Goal: Find specific page/section: Find specific page/section

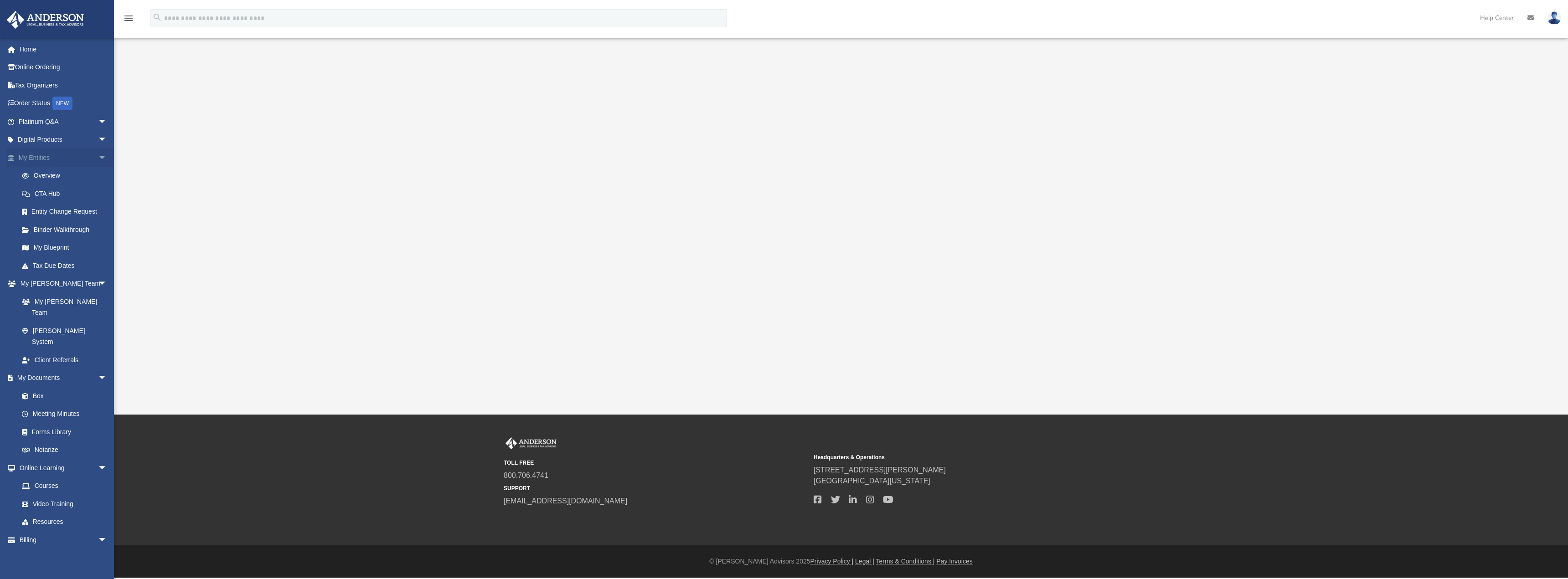
click at [23, 156] on link "My Entities arrow_drop_down" at bounding box center [63, 157] width 114 height 18
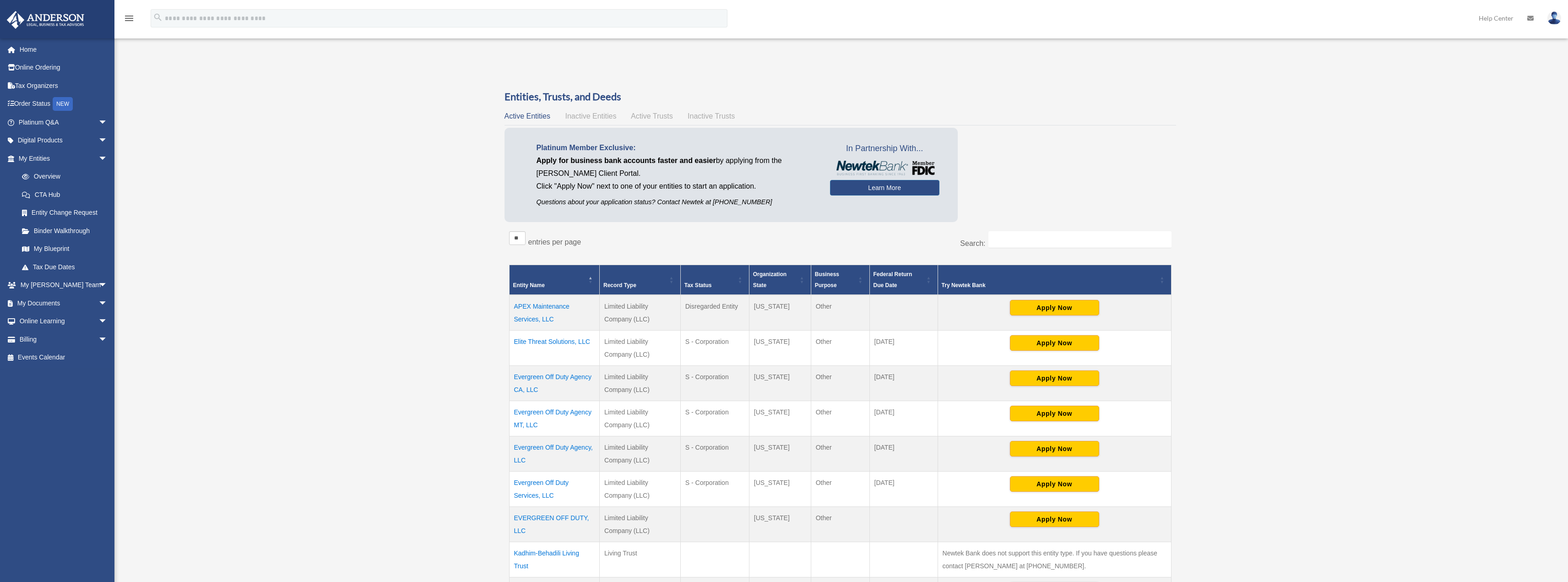
drag, startPoint x: 547, startPoint y: 376, endPoint x: 536, endPoint y: 378, distance: 11.2
click at [536, 378] on td "Evergreen Off Duty Agency CA, LLC" at bounding box center [554, 383] width 90 height 35
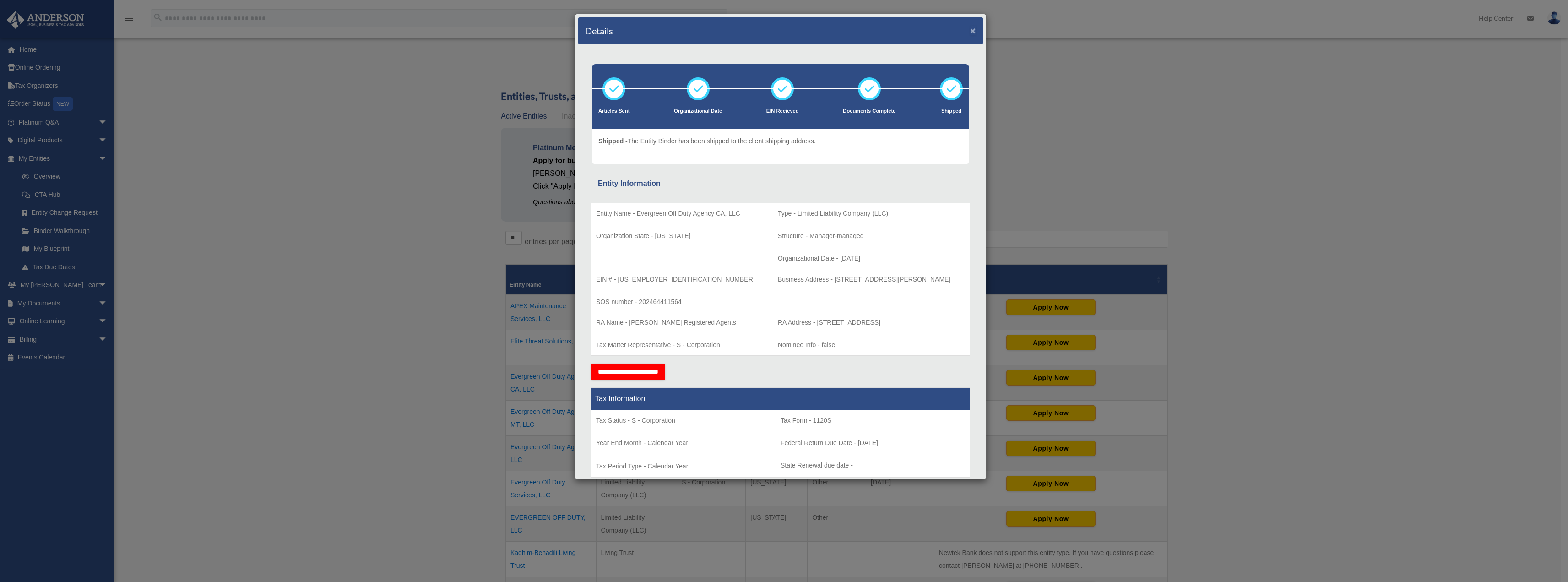
click at [970, 29] on button "×" at bounding box center [973, 30] width 6 height 9
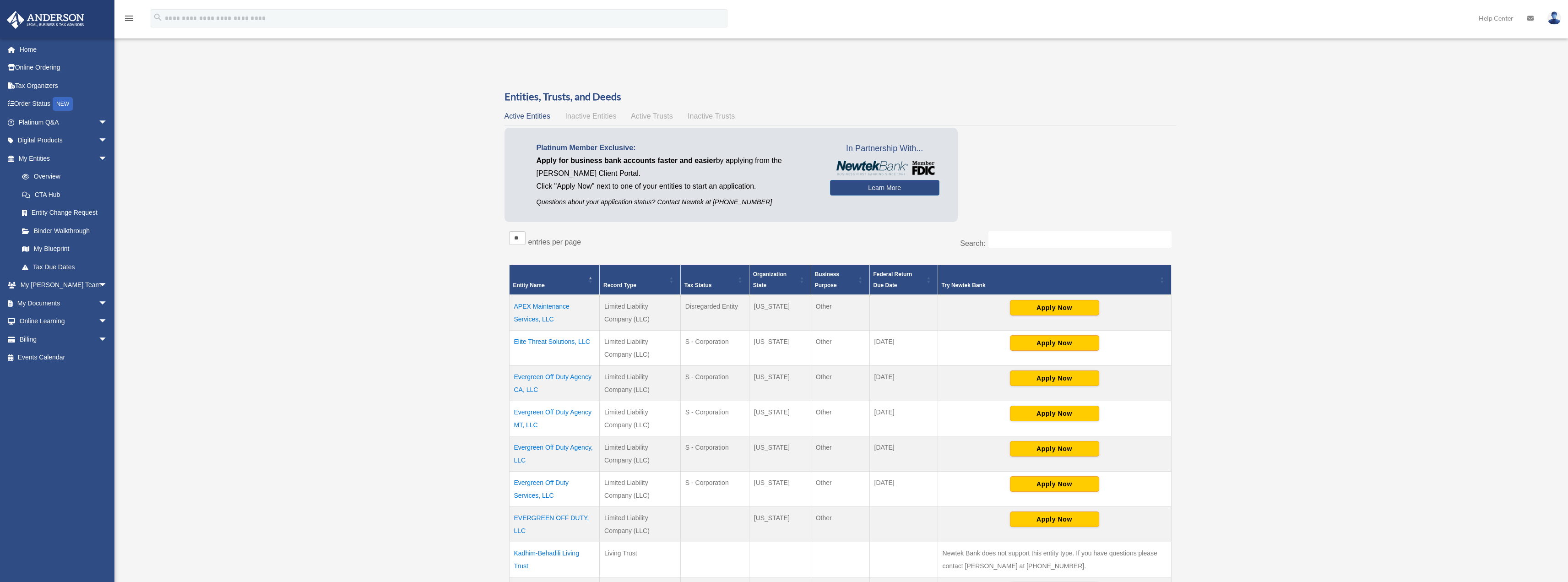
click at [529, 413] on td "Evergreen Off Duty Agency MT, LLC" at bounding box center [554, 418] width 90 height 35
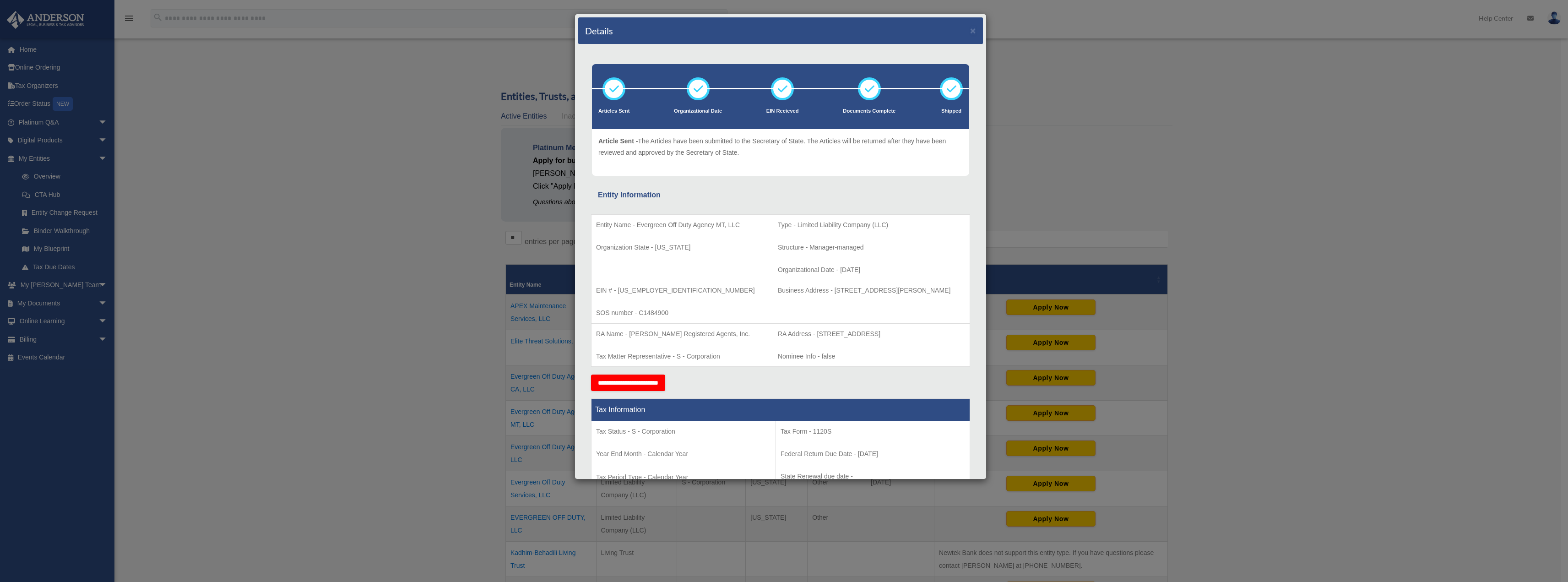
scroll to position [342, 0]
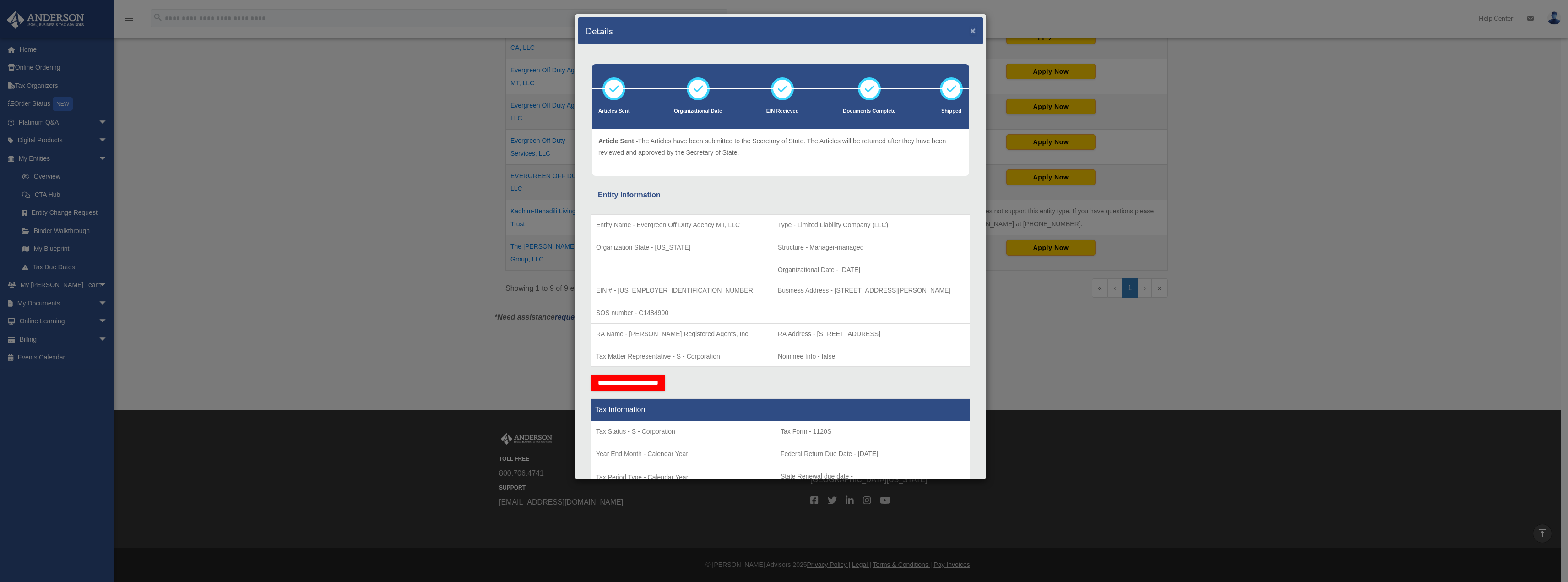
click at [970, 30] on button "×" at bounding box center [973, 30] width 6 height 9
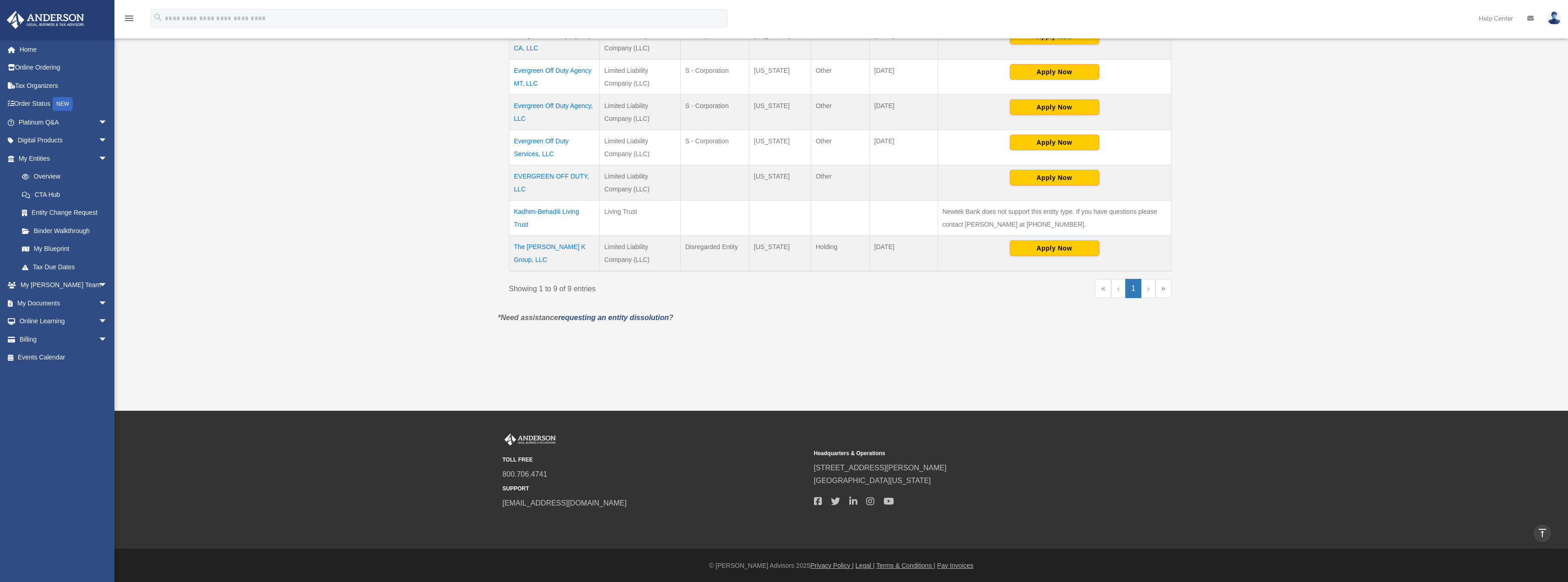
click at [270, 208] on div "Overview ali@evergreenoffduty.com Sign Out ali@evergreenoffduty.com Home Online…" at bounding box center [784, 34] width 1568 height 627
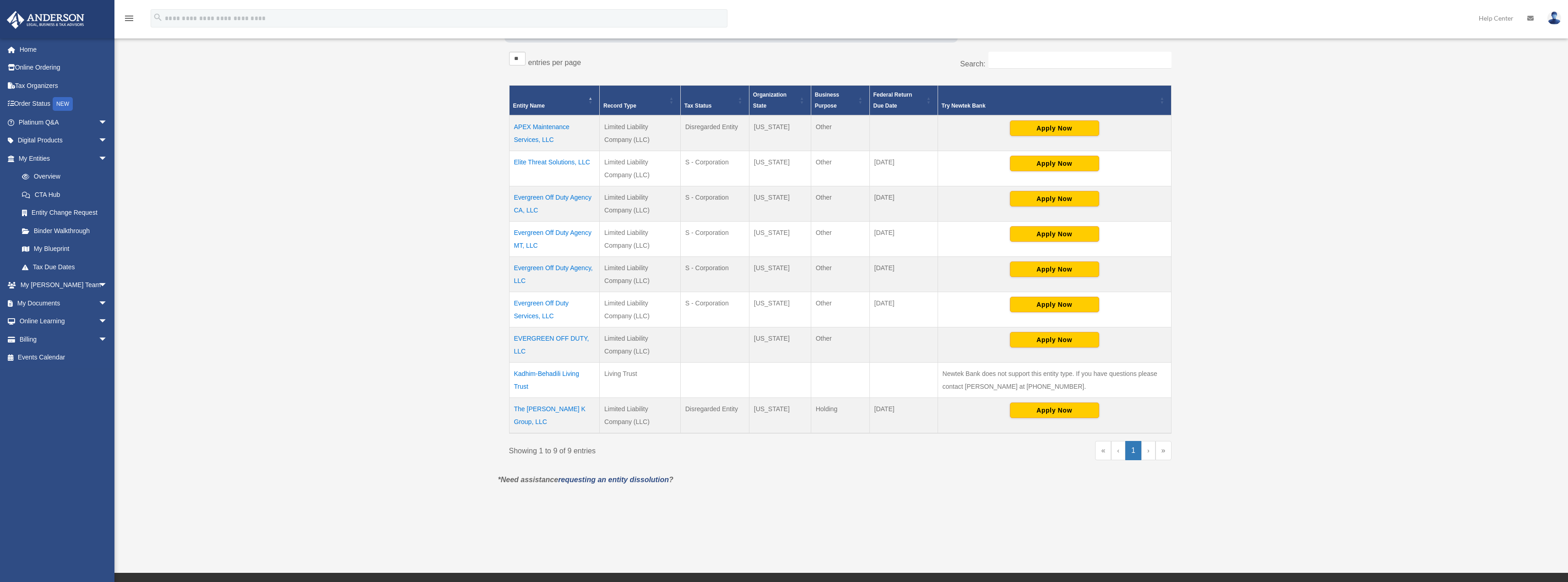
scroll to position [183, 0]
